Goal: Transaction & Acquisition: Obtain resource

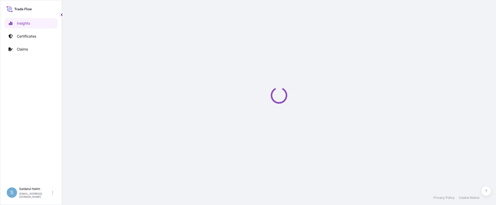
select select "2025"
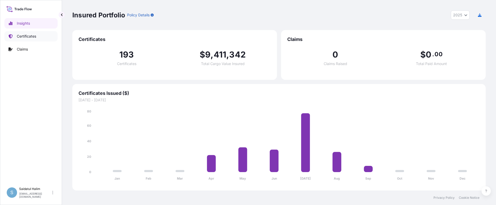
click at [28, 34] on p "Certificates" at bounding box center [26, 36] width 19 height 5
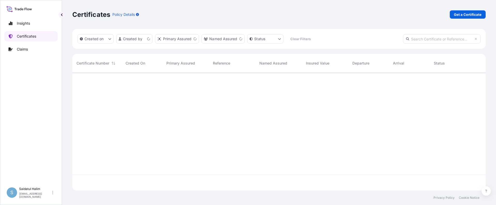
scroll to position [117, 410]
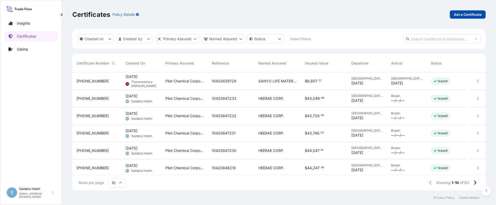
click at [473, 15] on p "Get a Certificate" at bounding box center [468, 14] width 28 height 5
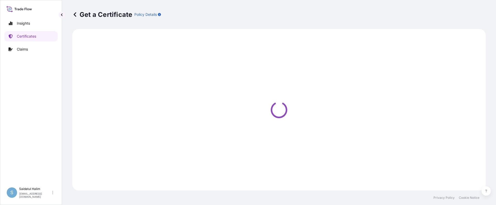
select select "Road / [GEOGRAPHIC_DATA]"
select select "Ocean Vessel"
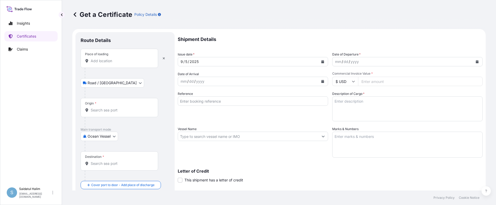
click at [304, 19] on div "Get a Certificate Policy Details" at bounding box center [279, 14] width 414 height 29
click at [100, 109] on input "Origin *" at bounding box center [121, 109] width 61 height 5
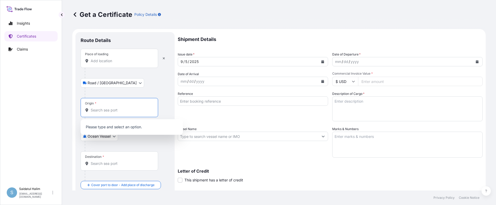
paste input "[GEOGRAPHIC_DATA], [GEOGRAPHIC_DATA]"
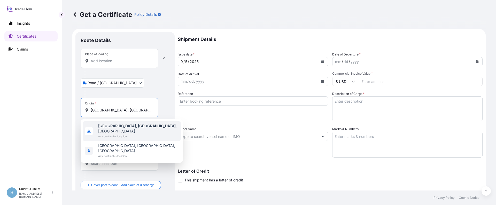
click at [125, 127] on b "[GEOGRAPHIC_DATA], [GEOGRAPHIC_DATA]" at bounding box center [137, 125] width 78 height 4
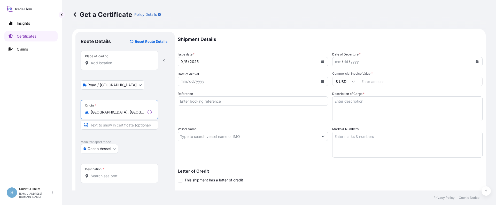
type input "[GEOGRAPHIC_DATA], [GEOGRAPHIC_DATA], [GEOGRAPHIC_DATA]"
click at [330, 32] on form "Route Details Reset Route Details Place of loading Road / Inland Road / Inland …" at bounding box center [279, 143] width 414 height 228
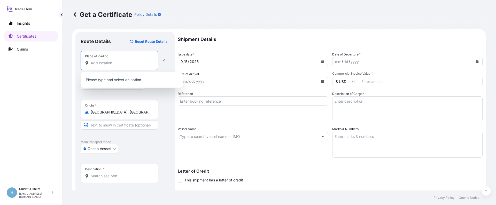
click at [112, 63] on input "Place of loading" at bounding box center [121, 62] width 61 height 5
paste input "[GEOGRAPHIC_DATA], [GEOGRAPHIC_DATA]"
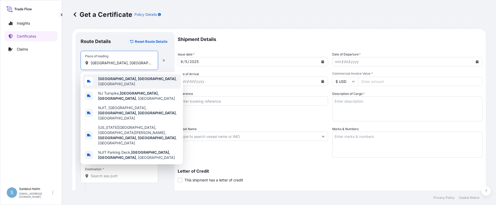
click at [121, 81] on span "[GEOGRAPHIC_DATA], [GEOGRAPHIC_DATA] , [GEOGRAPHIC_DATA]" at bounding box center [138, 81] width 81 height 10
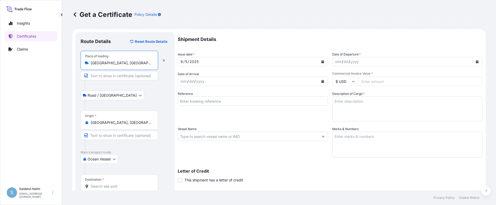
type input "[GEOGRAPHIC_DATA], [GEOGRAPHIC_DATA], [GEOGRAPHIC_DATA]"
click at [158, 99] on div "Road / [GEOGRAPHIC_DATA] / Inland" at bounding box center [125, 95] width 89 height 9
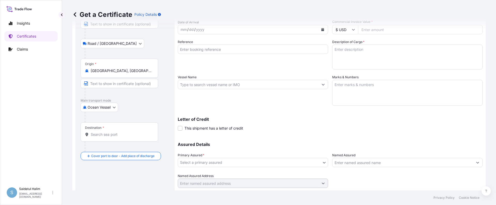
click at [275, 16] on div "Get a Certificate Policy Details" at bounding box center [279, 14] width 414 height 8
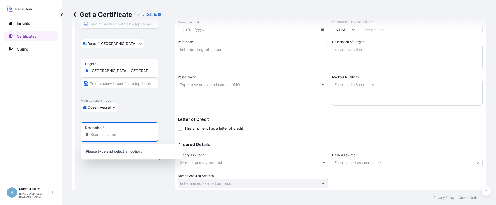
click at [107, 135] on input "Destination *" at bounding box center [121, 134] width 61 height 5
paste input "[GEOGRAPHIC_DATA], [GEOGRAPHIC_DATA]"
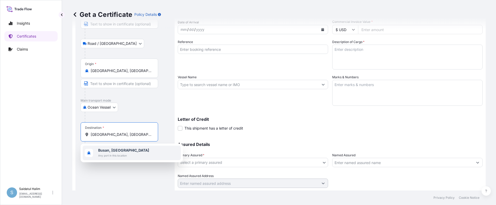
click at [114, 152] on b "Busan, [GEOGRAPHIC_DATA]" at bounding box center [123, 150] width 51 height 4
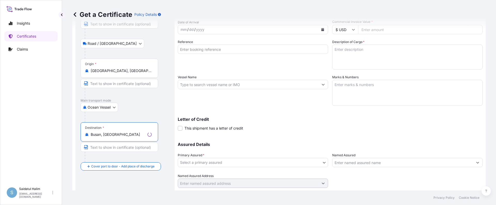
type input "Busan, [GEOGRAPHIC_DATA]"
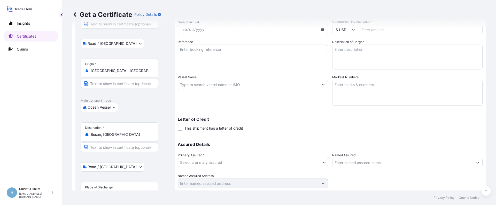
scroll to position [71, 0]
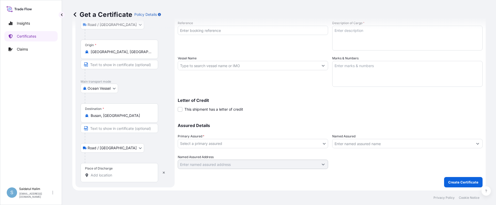
click at [108, 173] on input "Place of Discharge" at bounding box center [121, 174] width 61 height 5
paste input "[GEOGRAPHIC_DATA], [GEOGRAPHIC_DATA]"
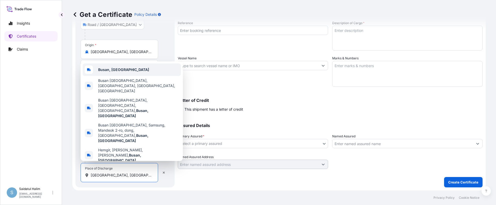
click at [132, 76] on div "Busan, [GEOGRAPHIC_DATA]" at bounding box center [132, 69] width 98 height 12
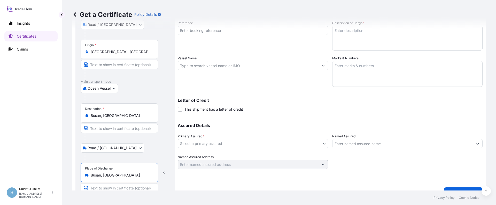
type input "Busan, [GEOGRAPHIC_DATA]"
click at [132, 100] on div at bounding box center [127, 98] width 85 height 10
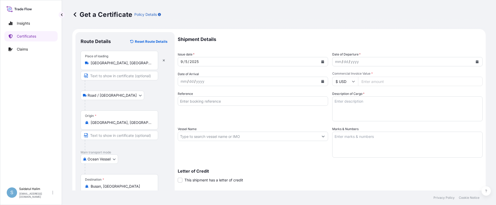
click at [300, 44] on p "Shipment Details" at bounding box center [330, 39] width 305 height 14
click at [476, 61] on icon "Calendar" at bounding box center [477, 61] width 3 height 3
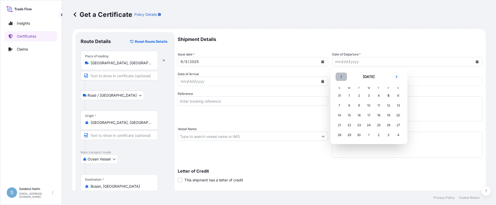
click at [342, 77] on icon "Previous" at bounding box center [341, 76] width 3 height 3
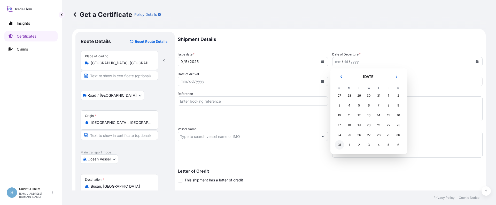
click at [337, 146] on div "31" at bounding box center [339, 144] width 9 height 9
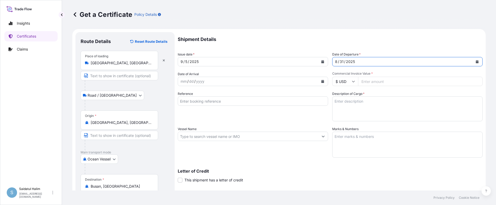
click at [383, 81] on input "Commercial Invoice Value *" at bounding box center [420, 81] width 125 height 9
click at [278, 137] on input "Vessel Name" at bounding box center [248, 135] width 141 height 9
paste input "SEASPAN GANGES"
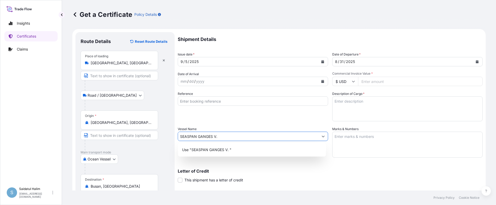
click at [213, 137] on input "SEASPAN GANGES V." at bounding box center [248, 135] width 141 height 9
click at [236, 136] on input "SEASPAN GANGES, V." at bounding box center [248, 135] width 140 height 9
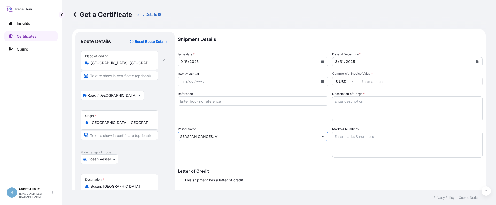
click at [278, 135] on input "SEASPAN GANGES, V." at bounding box center [248, 135] width 141 height 9
paste input "536W"
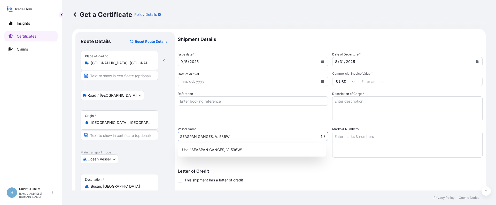
type input "SEASPAN GANGES, V. 536W"
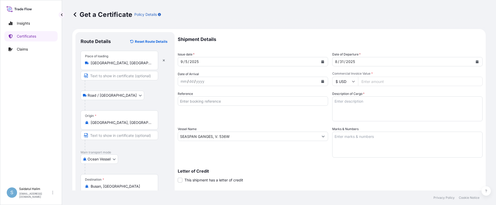
click at [281, 103] on input "Reference" at bounding box center [253, 100] width 150 height 9
paste input "10420846215"
type input "10420846215"
click at [366, 137] on textarea "Marks & Numbers" at bounding box center [408, 144] width 150 height 26
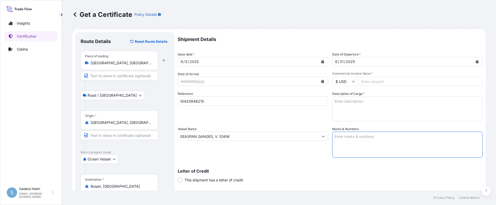
paste textarea "10420846215"
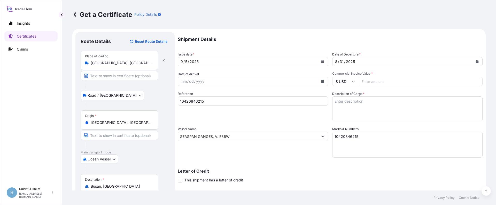
click at [341, 139] on textarea "10420846215" at bounding box center [408, 144] width 150 height 26
paste textarea "HRP25-130B 236056"
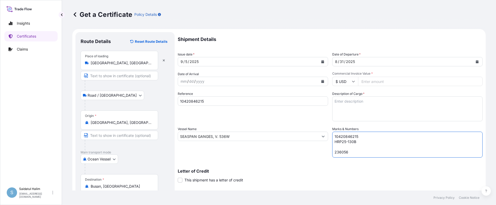
click at [341, 147] on textarea "10420846215 HRP25-130B 236056" at bounding box center [408, 144] width 150 height 26
type textarea "10420846215 HRP25-130B 236056"
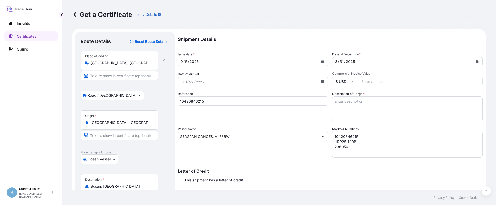
click at [275, 152] on div "Vessel Name SEASPAN GANGES, V. 536W" at bounding box center [253, 141] width 150 height 31
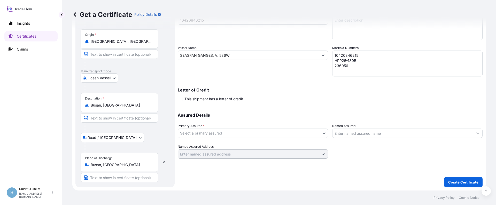
click at [224, 134] on body "Insights Certificates Claims S Saidatul Halim [EMAIL_ADDRESS][PERSON_NAME][DOMA…" at bounding box center [248, 102] width 496 height 205
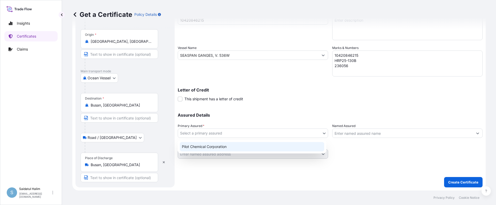
click at [201, 147] on div "Pilot Chemical Corporation" at bounding box center [252, 146] width 145 height 9
select select "31545"
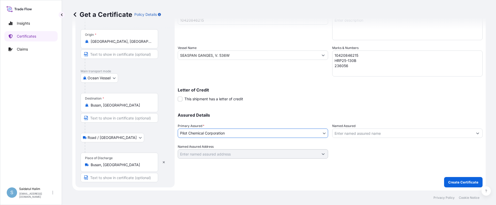
click at [366, 135] on input "Named Assured" at bounding box center [403, 132] width 141 height 9
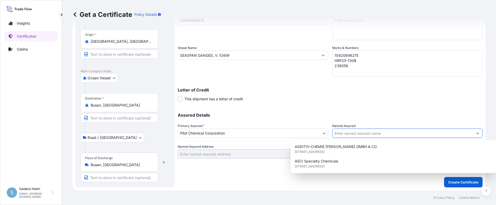
paste input "HEERAE CORP."
type input "HEERAE CORP."
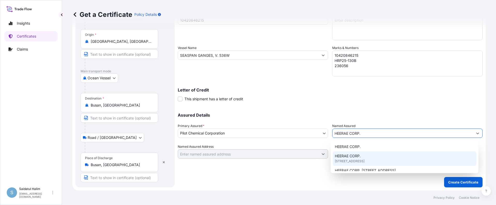
click at [364, 160] on span "[STREET_ADDRESS]" at bounding box center [350, 160] width 30 height 5
type input "[STREET_ADDRESS]"
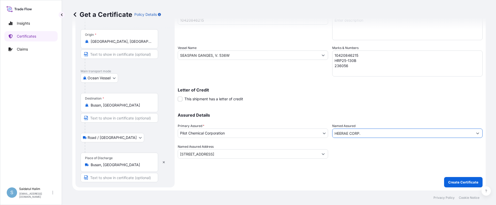
type input "HEERAE CORP."
click at [323, 107] on div "Assured Details Primary Assured * Pilot Chemical Corporation Pilot Chemical Cor…" at bounding box center [330, 133] width 305 height 52
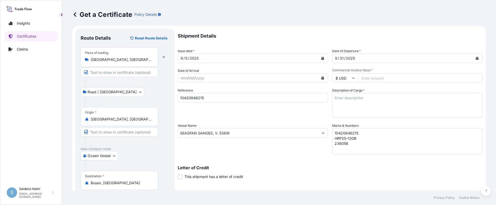
scroll to position [0, 0]
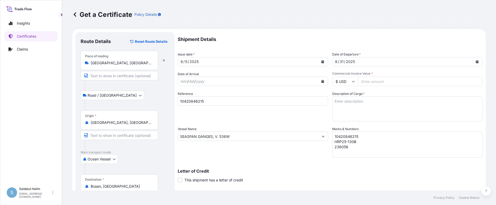
click at [374, 81] on input "Commercial Invoice Value *" at bounding box center [420, 81] width 125 height 9
paste input "40025.40"
type input "40025.40"
click at [349, 102] on textarea "Description of Cargo *" at bounding box center [408, 108] width 150 height 25
paste textarea "BULK UNPACKED LOADED INTO 1 20FT ISOTANK - DANGEROUS LIQUIDS CALFAX DB-45"
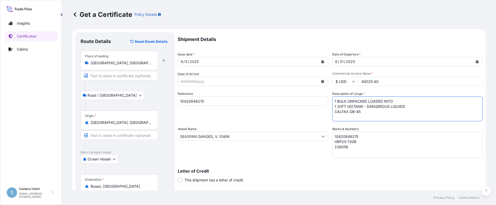
scroll to position [3, 0]
click at [348, 117] on textarea "1 BULK UNPACKED LOADED INTO 1 20FT ISOTANK - DANGEROUS LIQUIDS CALFAX DB-45" at bounding box center [408, 108] width 150 height 25
paste textarea "UN3082, ENVIRONMENTALLY HAZARDOUS SUBSTANCE, LIQUID, N.O.S. (DODECYL DIPHENYL O…"
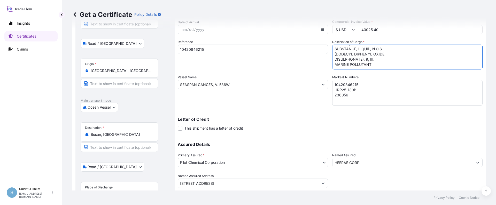
scroll to position [81, 0]
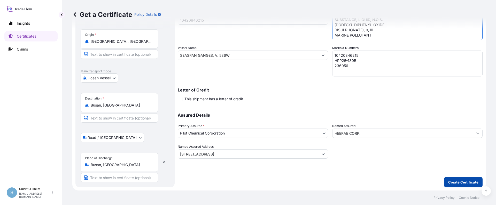
type textarea "1 BULK UNPACKED LOADED INTO 1 20FT ISOTANK - DANGEROUS LIQUIDS CALFAX DB-45 UN3…"
click at [458, 180] on p "Create Certificate" at bounding box center [464, 181] width 30 height 5
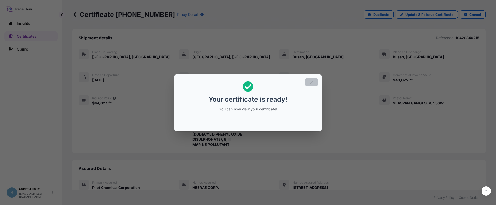
click at [312, 83] on icon "button" at bounding box center [312, 82] width 5 height 5
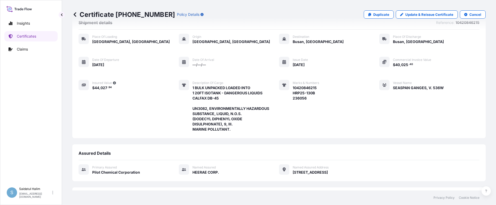
scroll to position [93, 0]
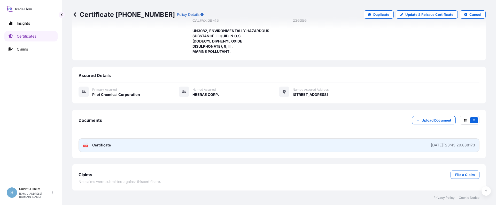
click at [377, 143] on link "PDF Certificate [DATE]T23:43:29.888173" at bounding box center [279, 144] width 401 height 13
